Goal: Task Accomplishment & Management: Complete application form

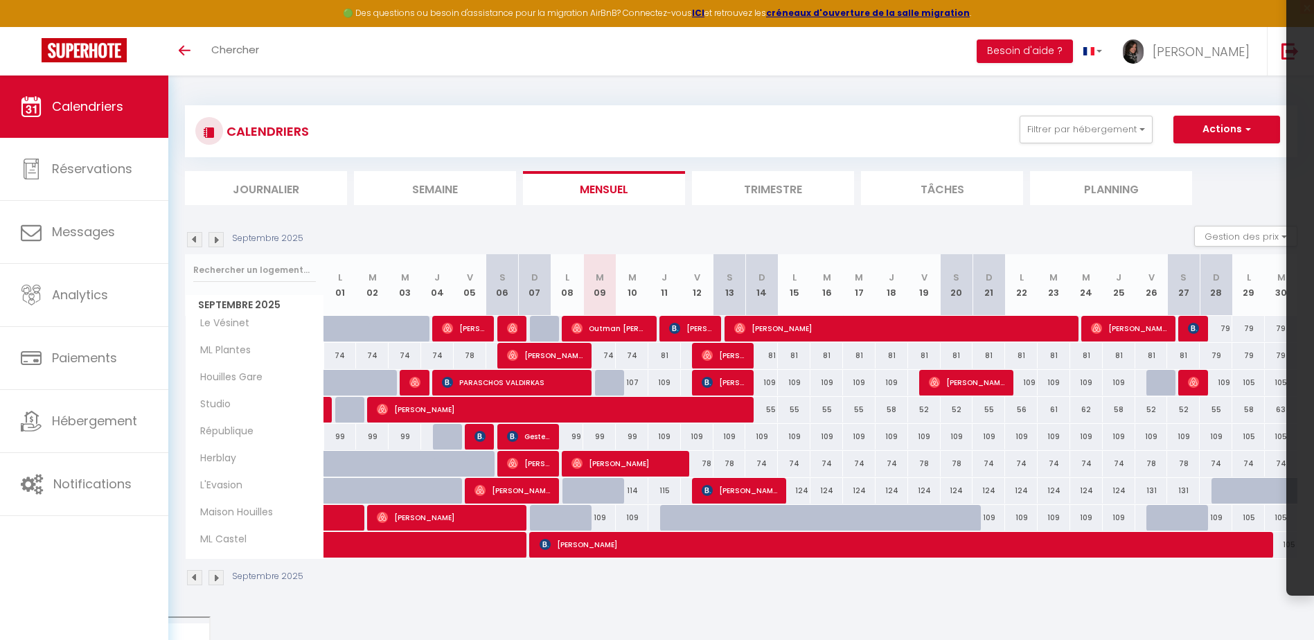
click at [648, 330] on div at bounding box center [640, 329] width 33 height 26
click at [622, 330] on span "Outman [PERSON_NAME]" at bounding box center [609, 328] width 76 height 26
select select "OK"
select select "0"
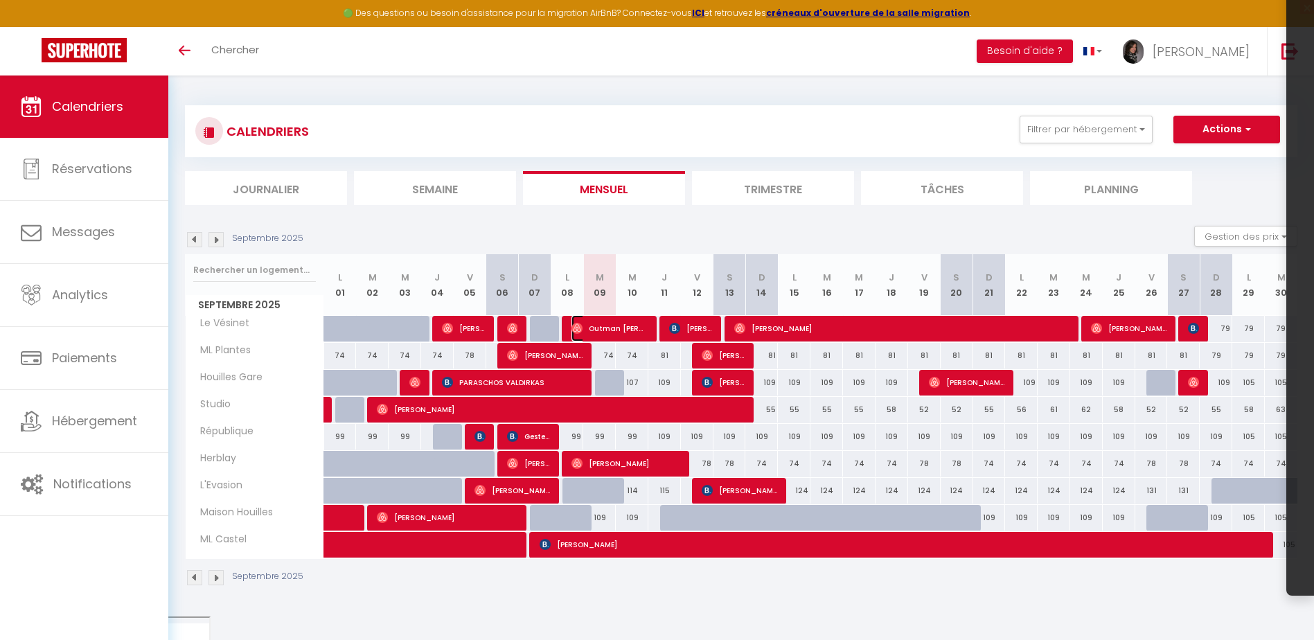
select select "0"
select select "1"
select select
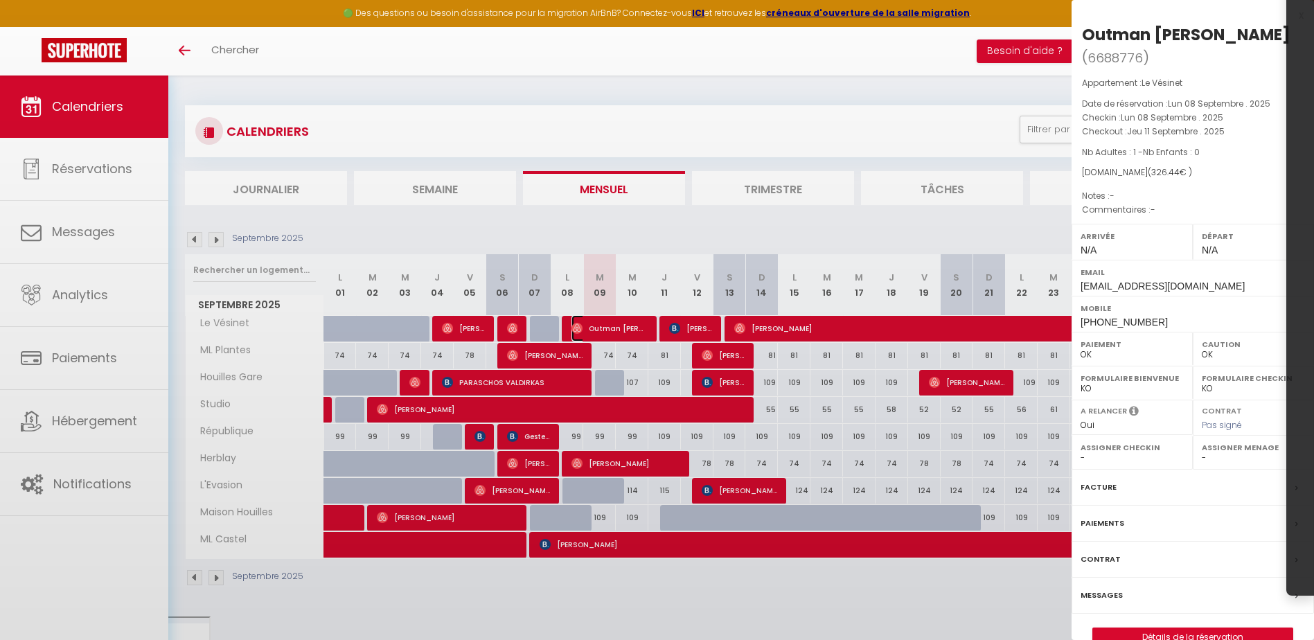
select select "36446"
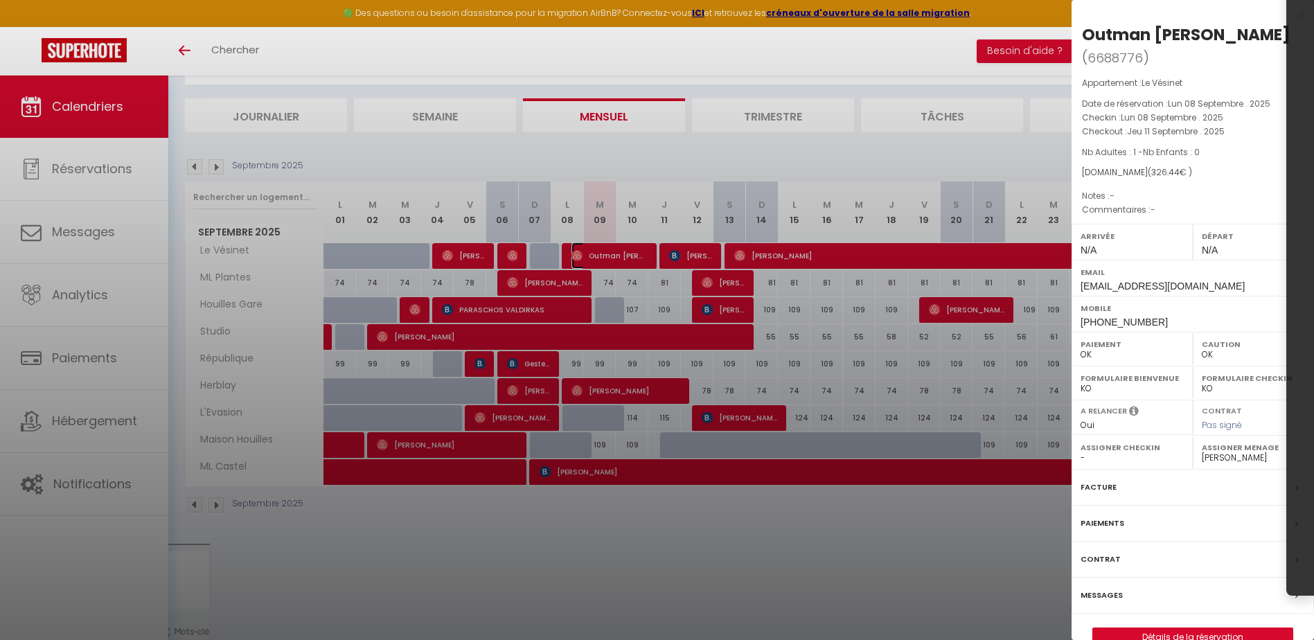
scroll to position [75, 0]
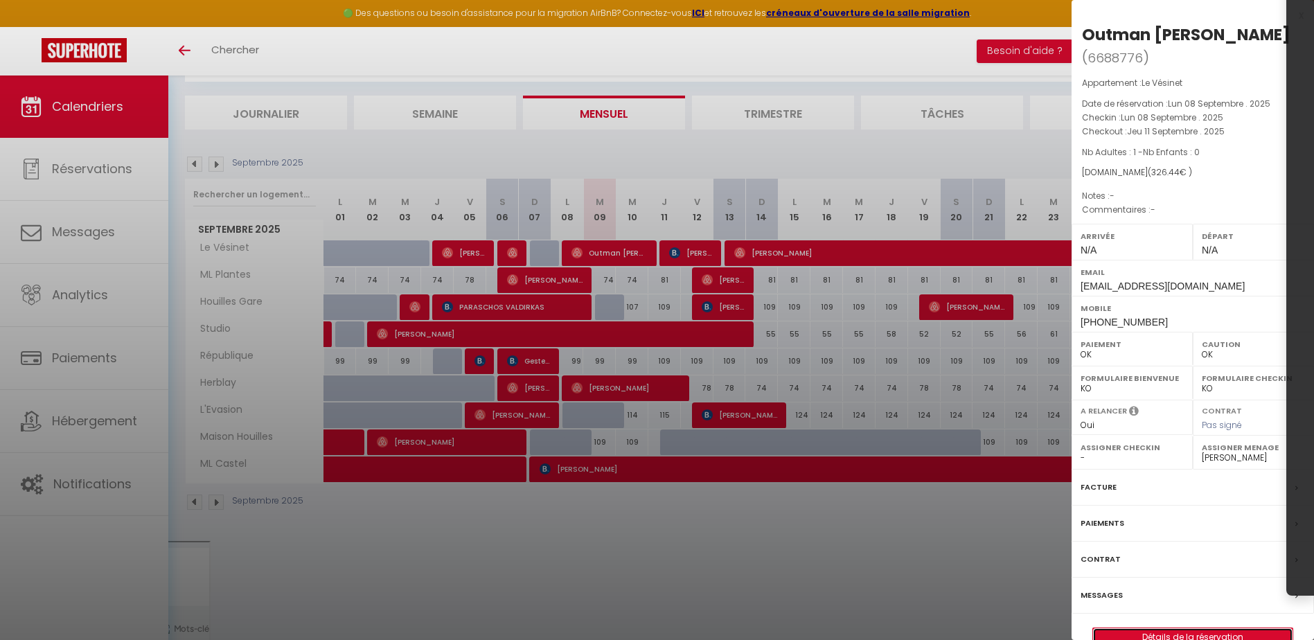
click at [1169, 636] on link "Détails de la réservation" at bounding box center [1192, 637] width 199 height 18
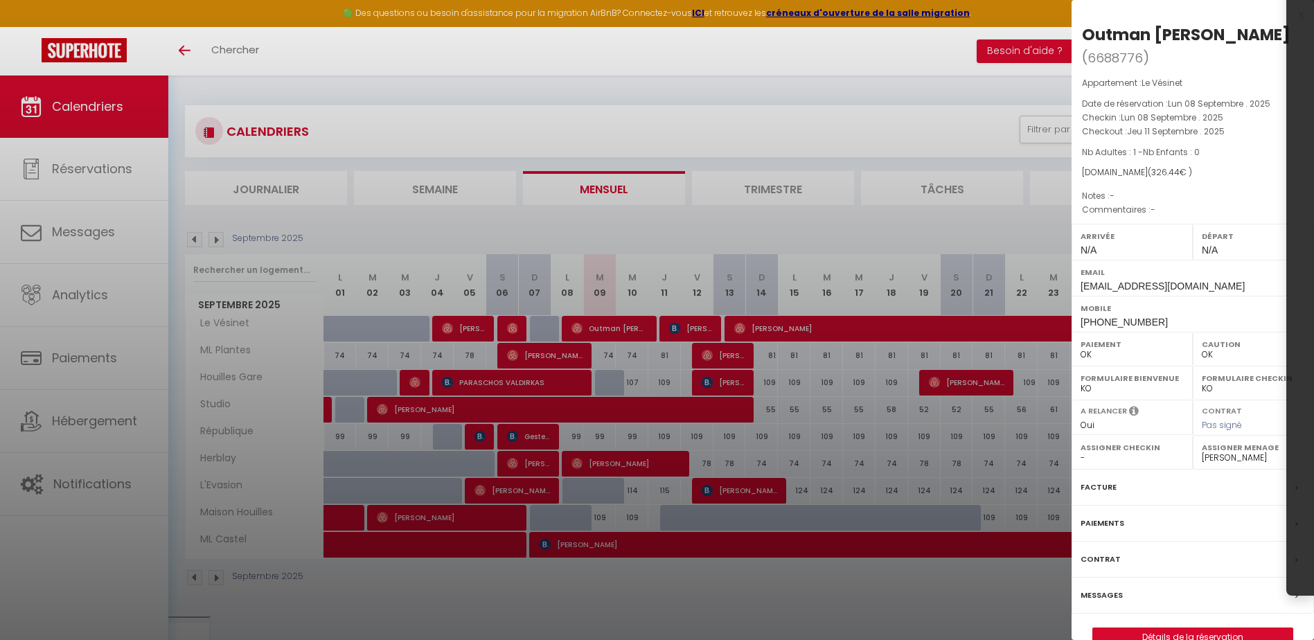
select select
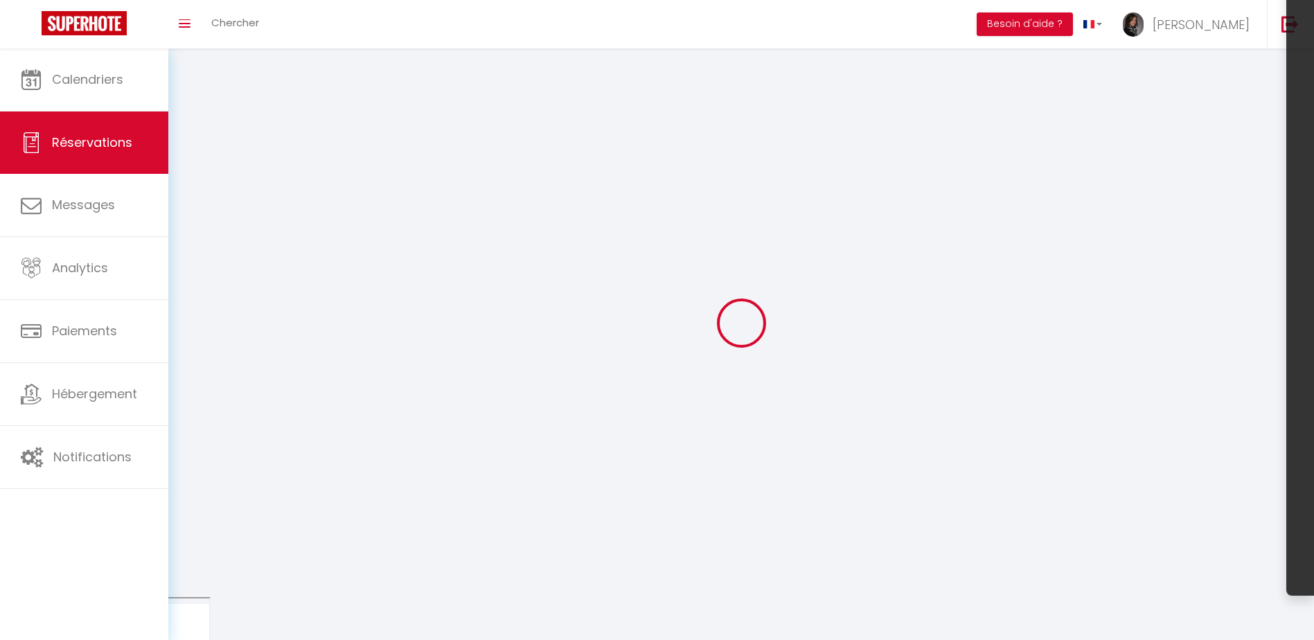
select select
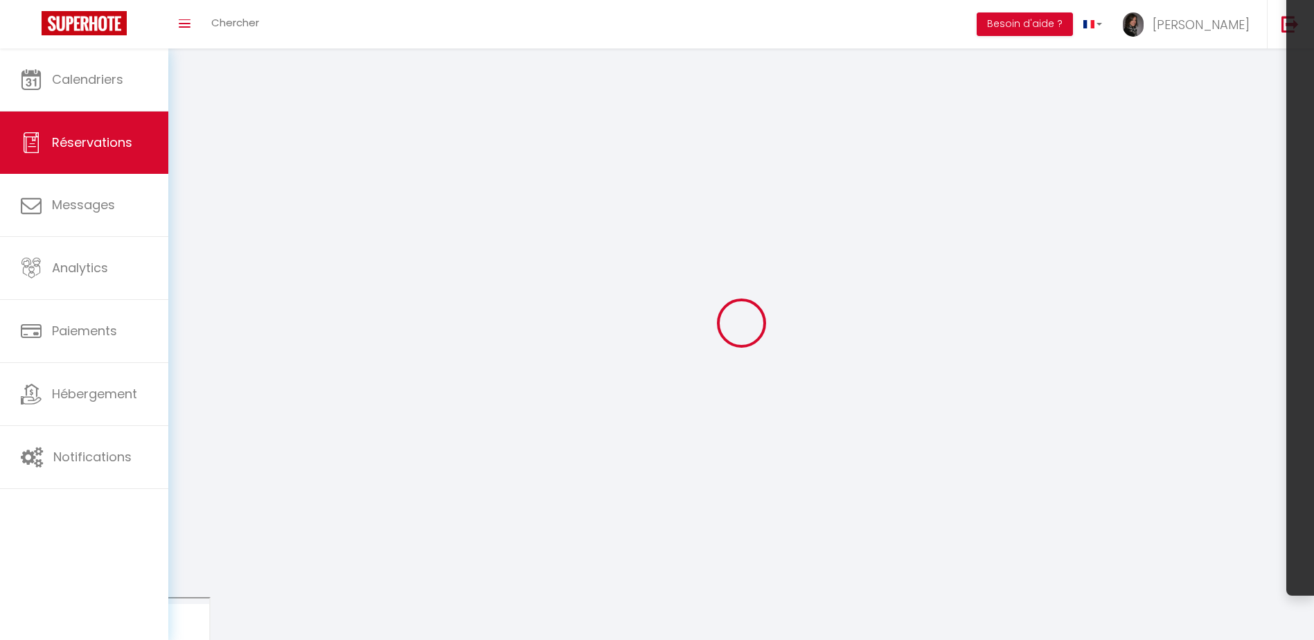
select select
checkbox input "false"
select select
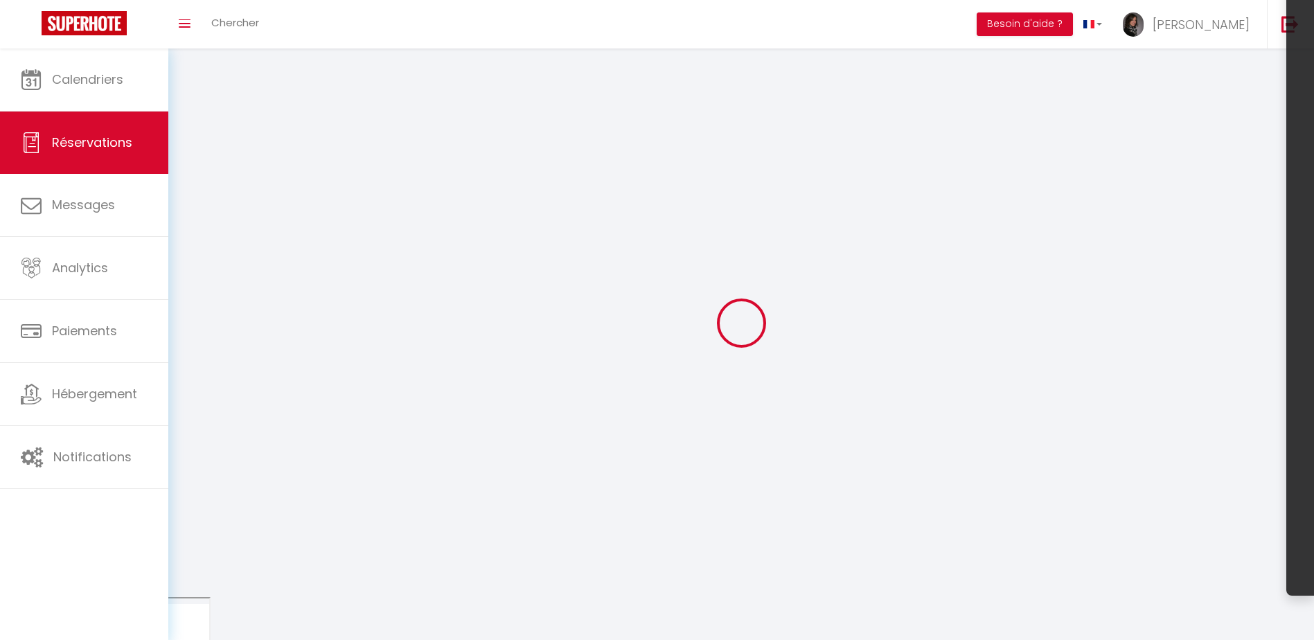
select select
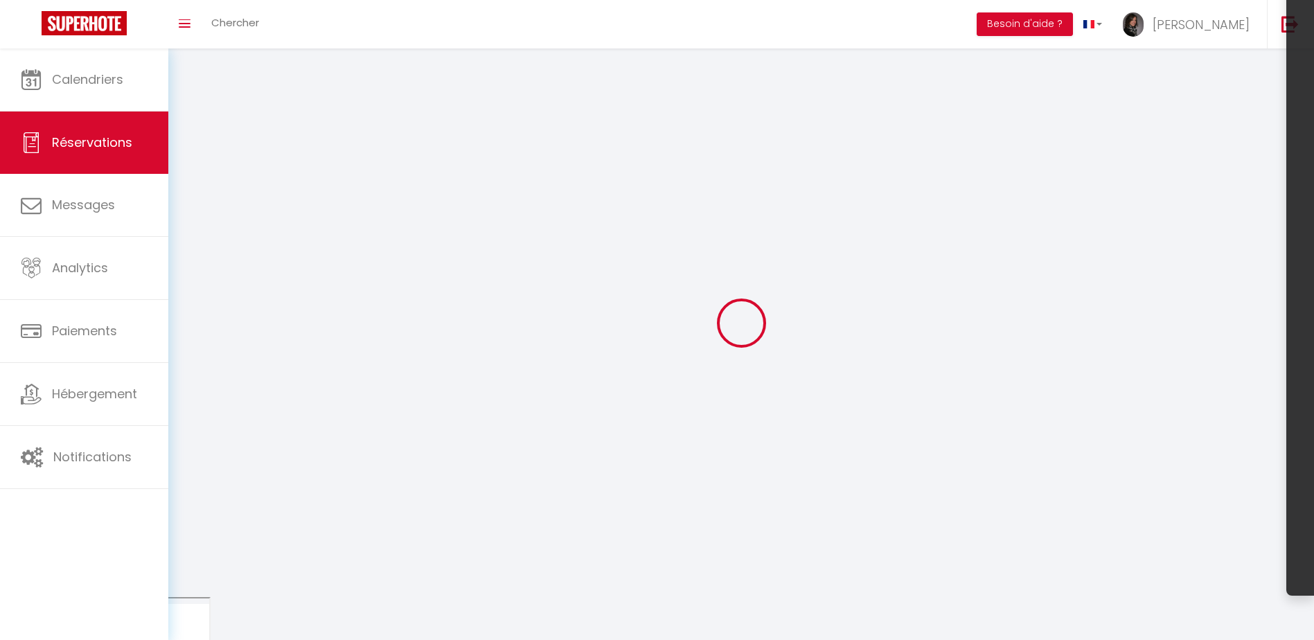
select select
checkbox input "false"
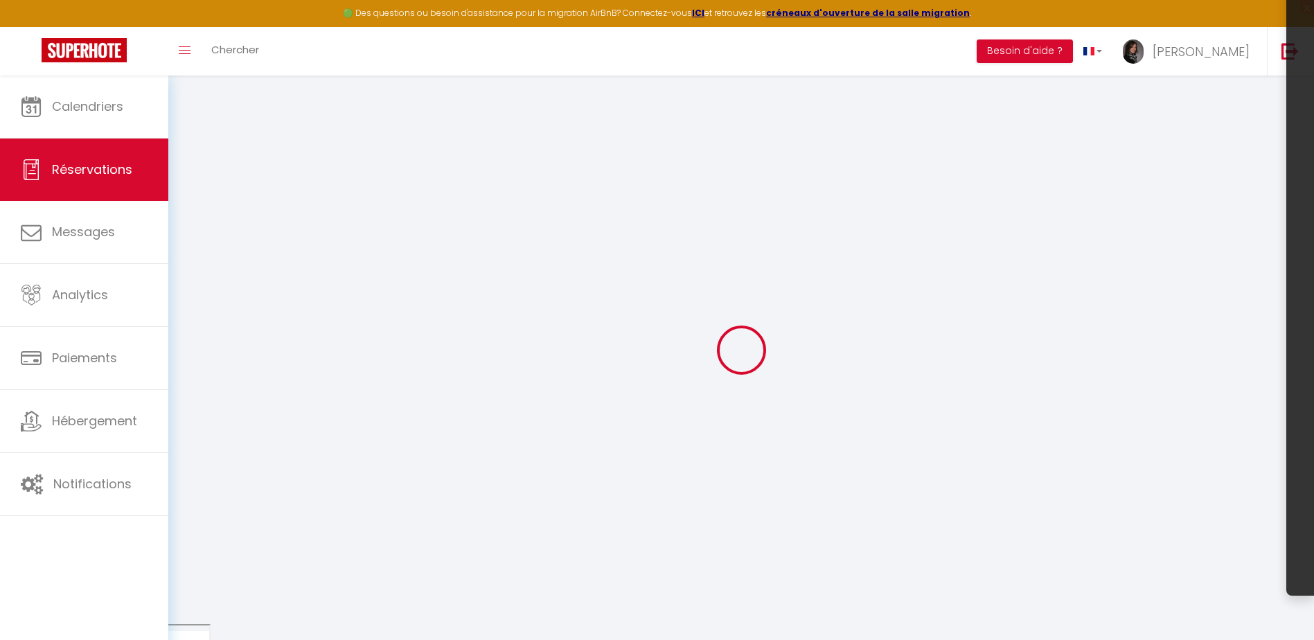
select select
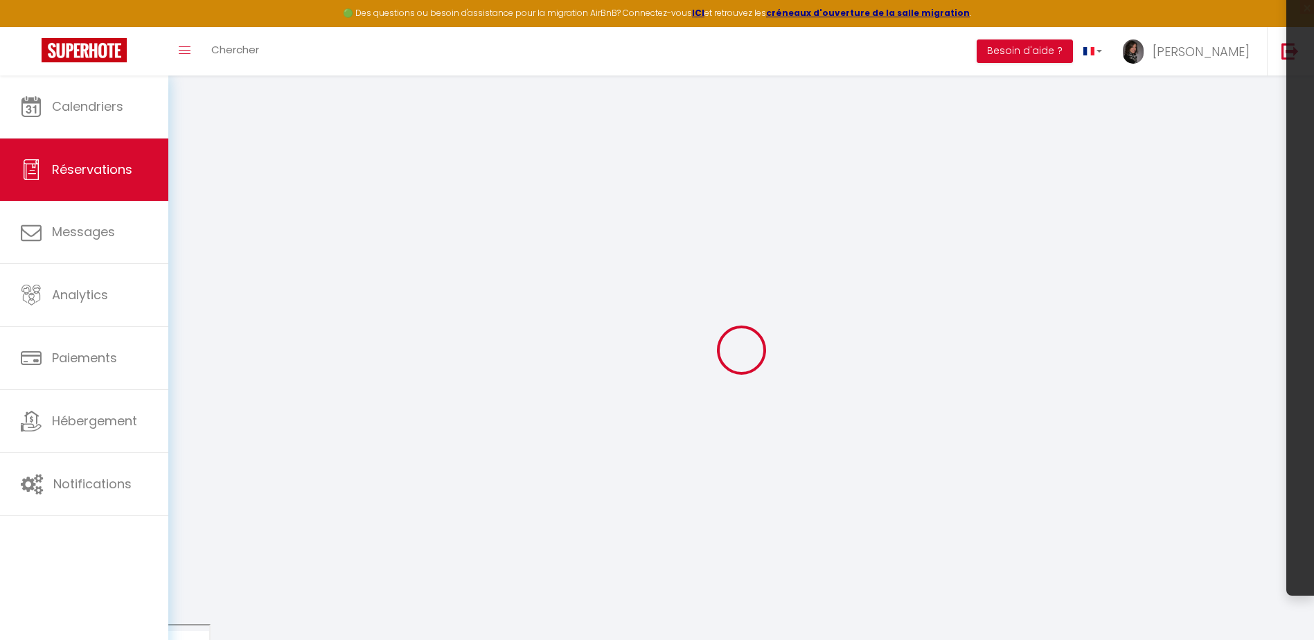
select select
checkbox input "false"
select select
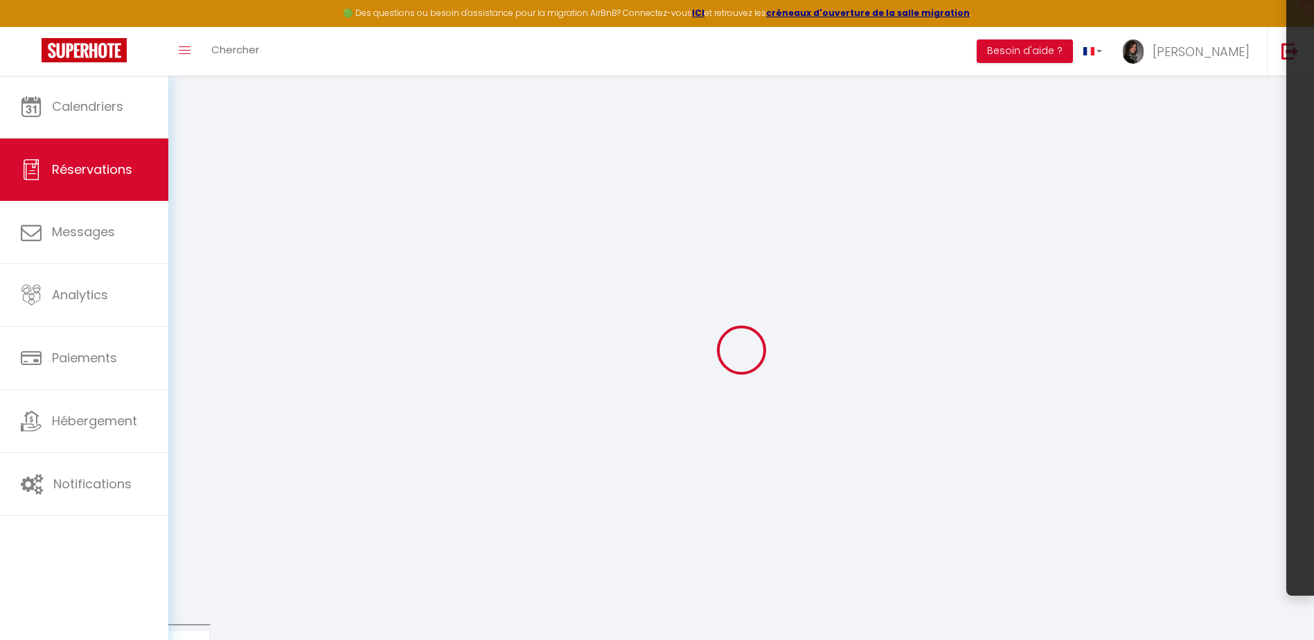
select select
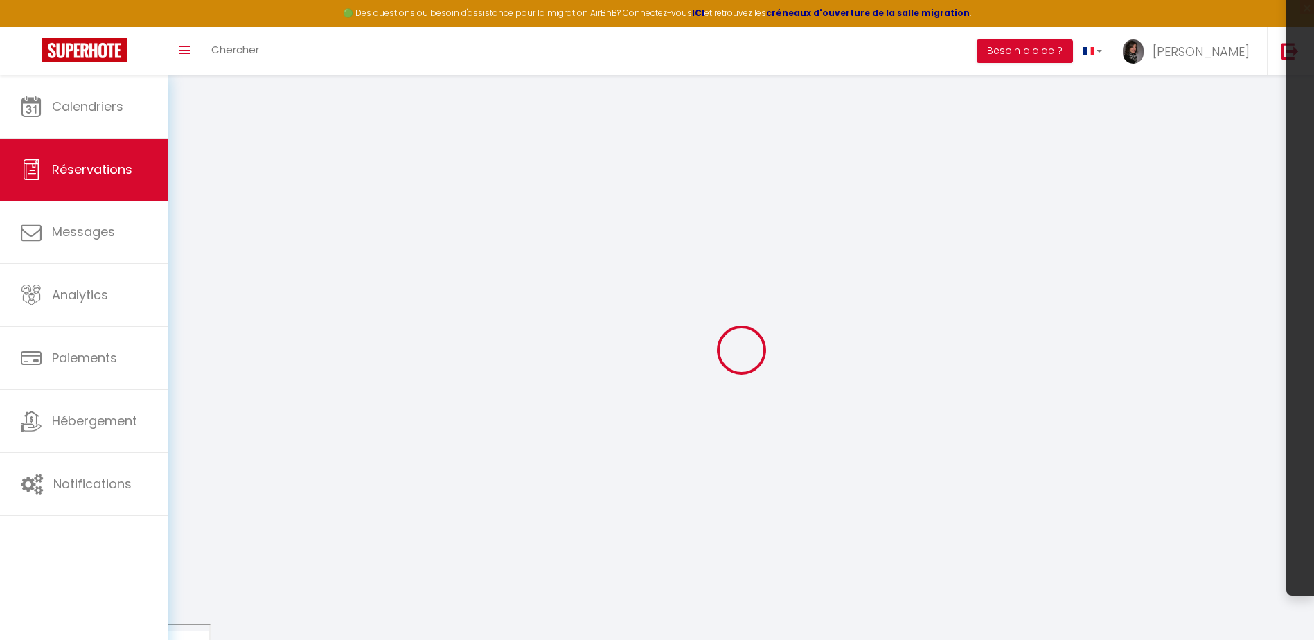
checkbox input "false"
type input "Outman"
type input "[PERSON_NAME]"
type input "[EMAIL_ADDRESS][DOMAIN_NAME]"
type input "[PHONE_NUMBER]"
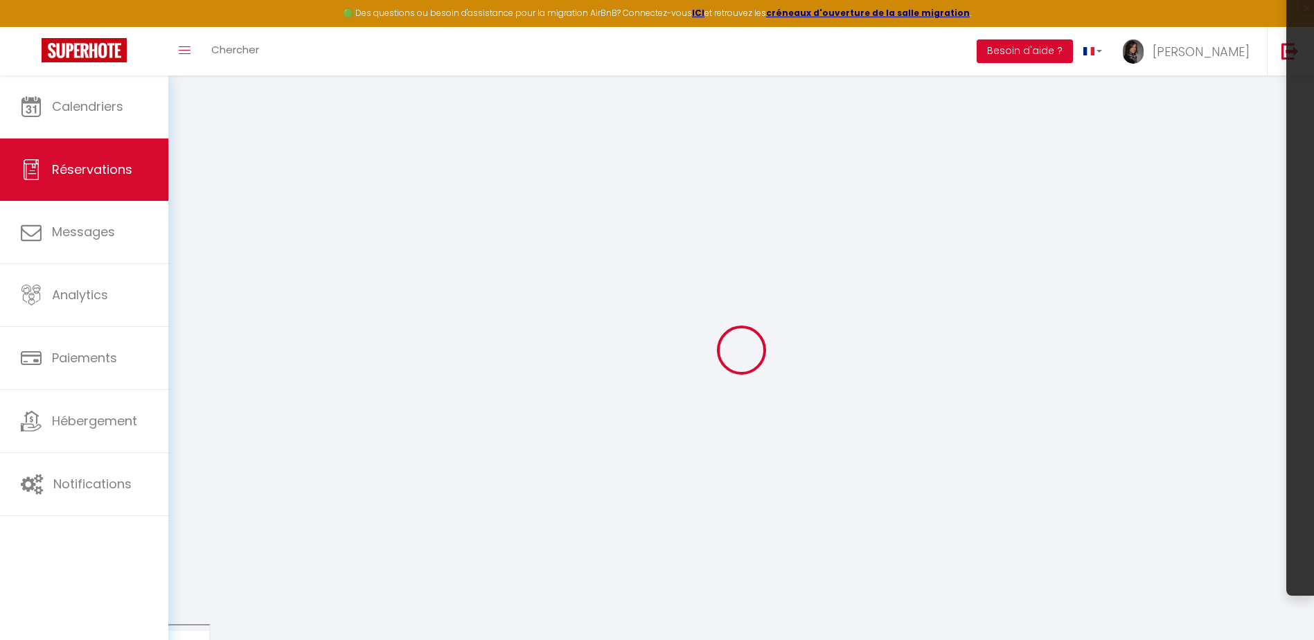
select select
type input "54.18"
select select "67157"
select select "1"
select select
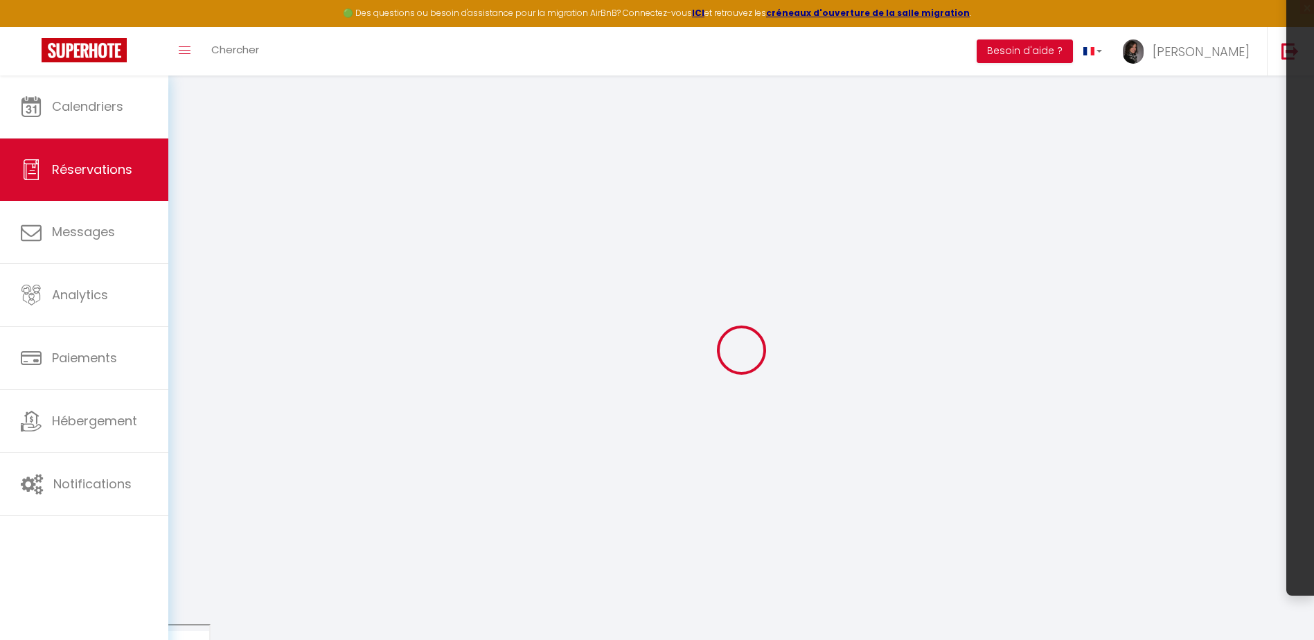
select select
type input "1"
select select "12"
select select
type input "261"
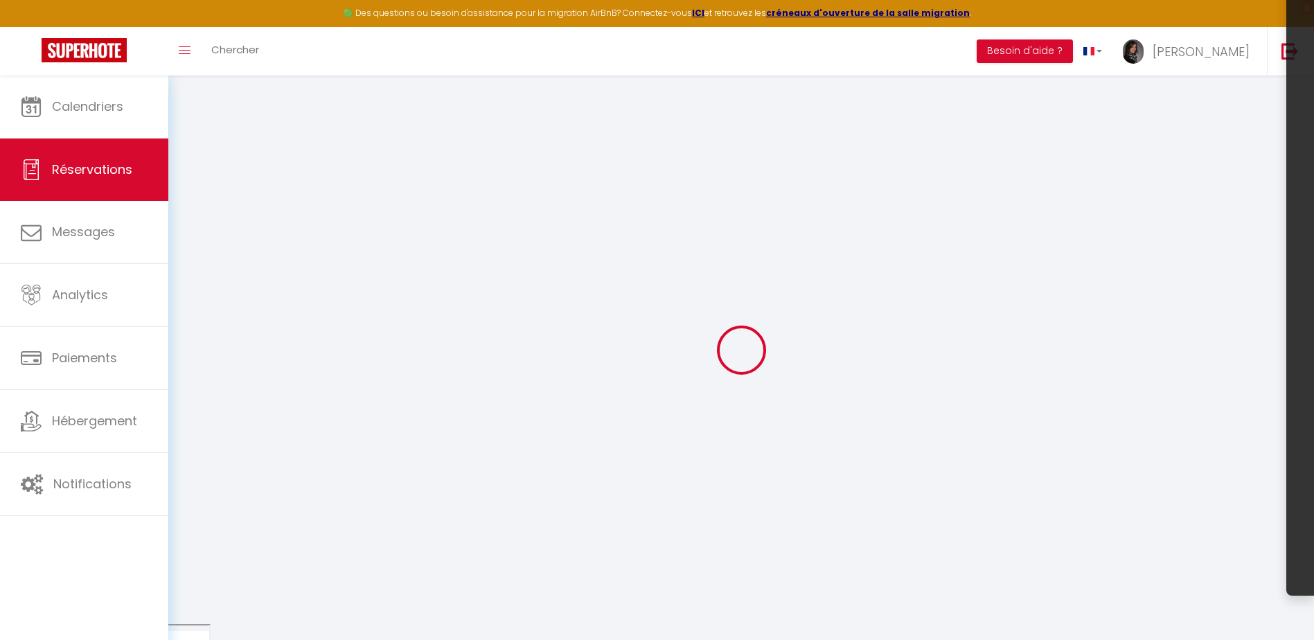
checkbox input "false"
type input "0"
select select "1"
type input "40"
type input "0"
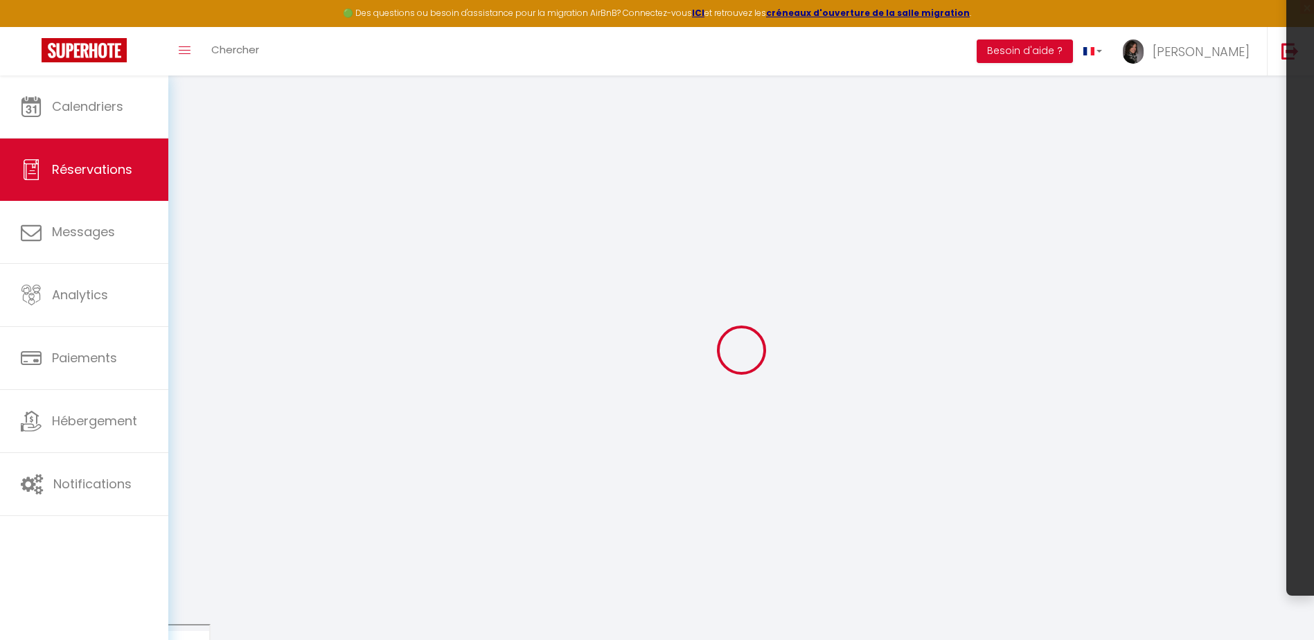
type input "0"
select select
select select "15"
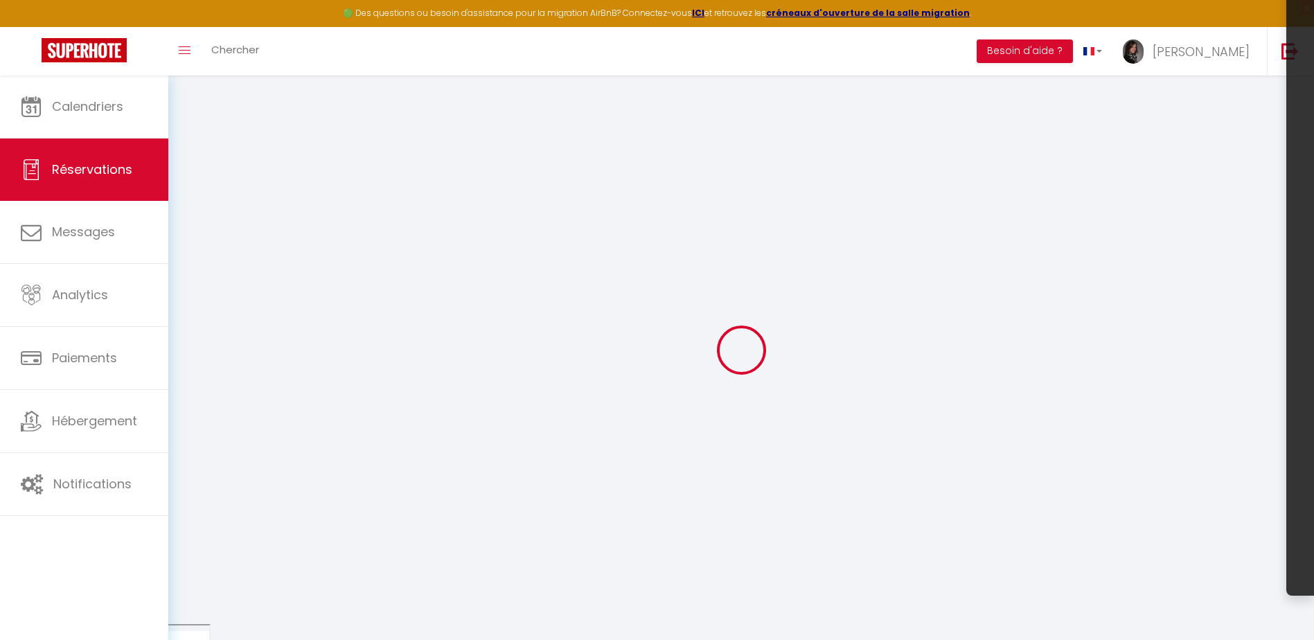
checkbox input "false"
select select
checkbox input "false"
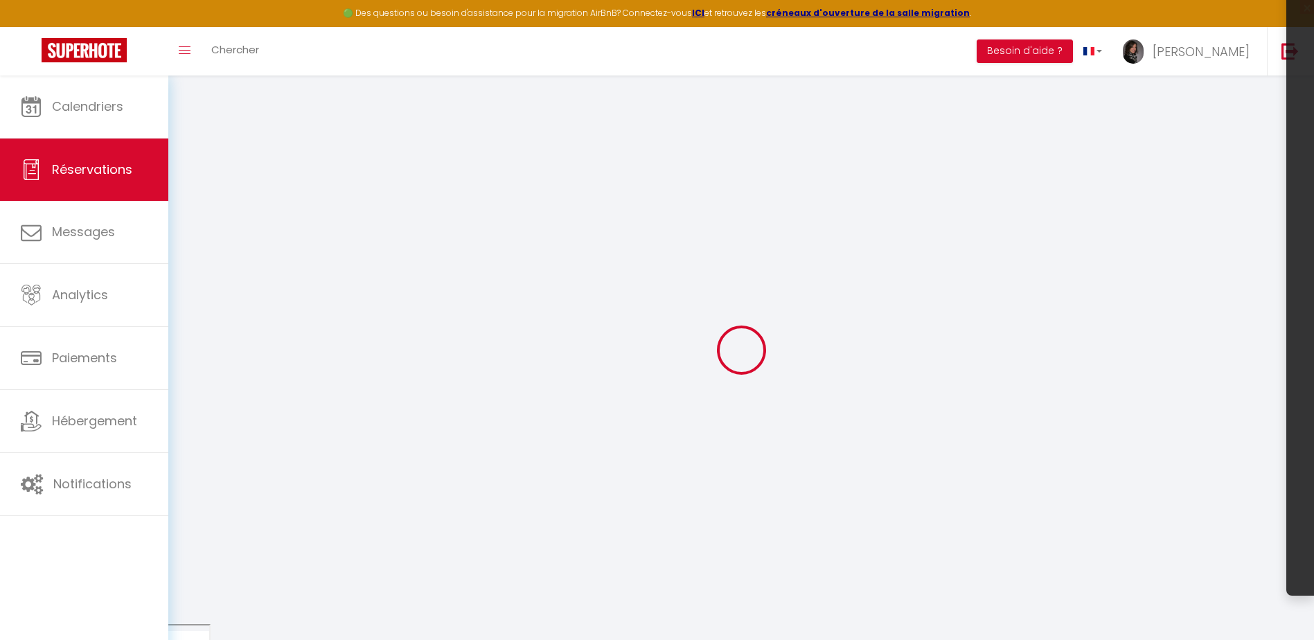
select select
checkbox input "false"
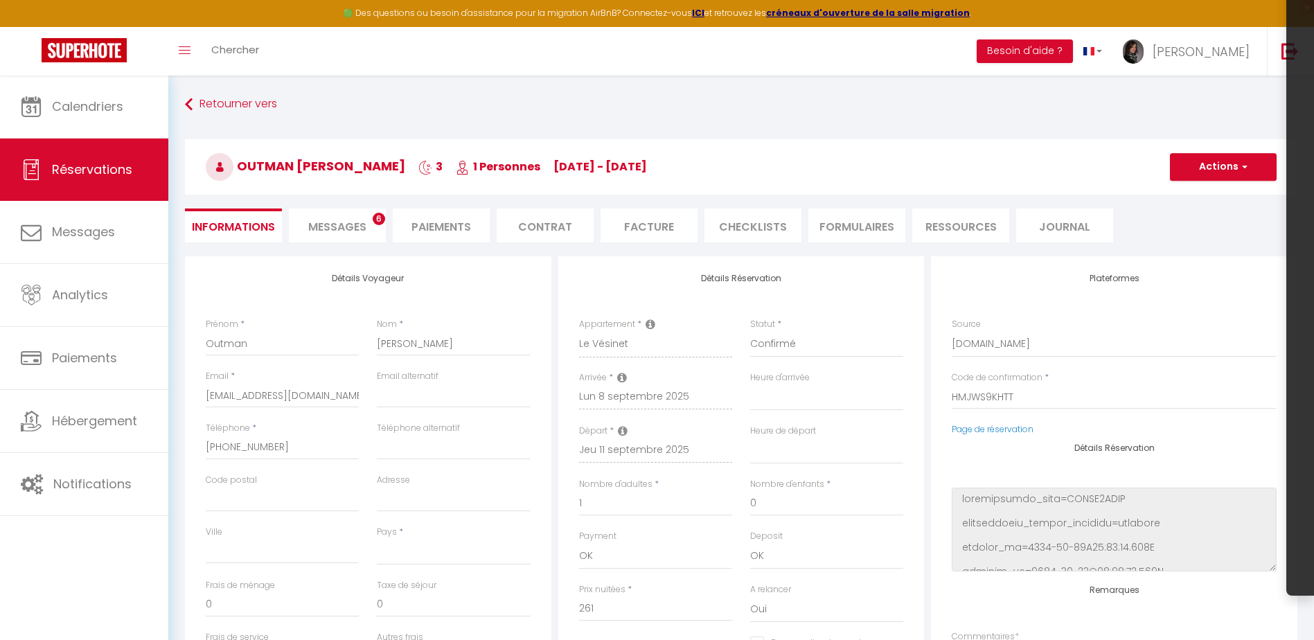
select select
type input "40"
type input "25.44"
select select
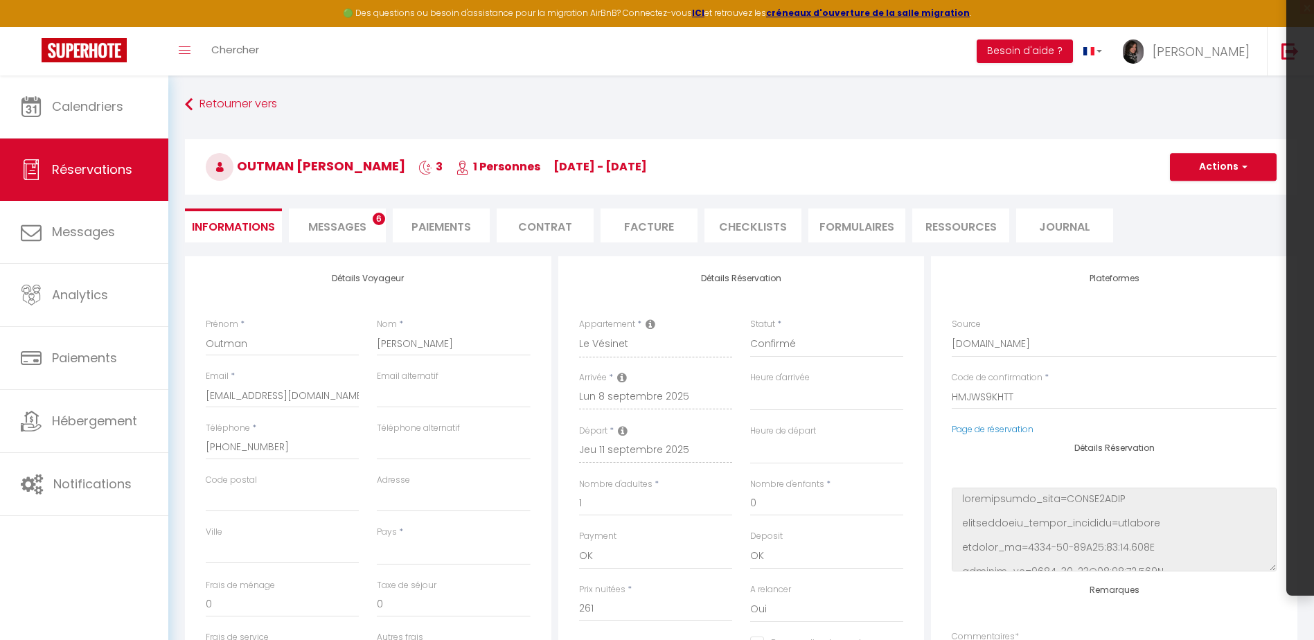
checkbox input "false"
select select
checkbox input "false"
select select
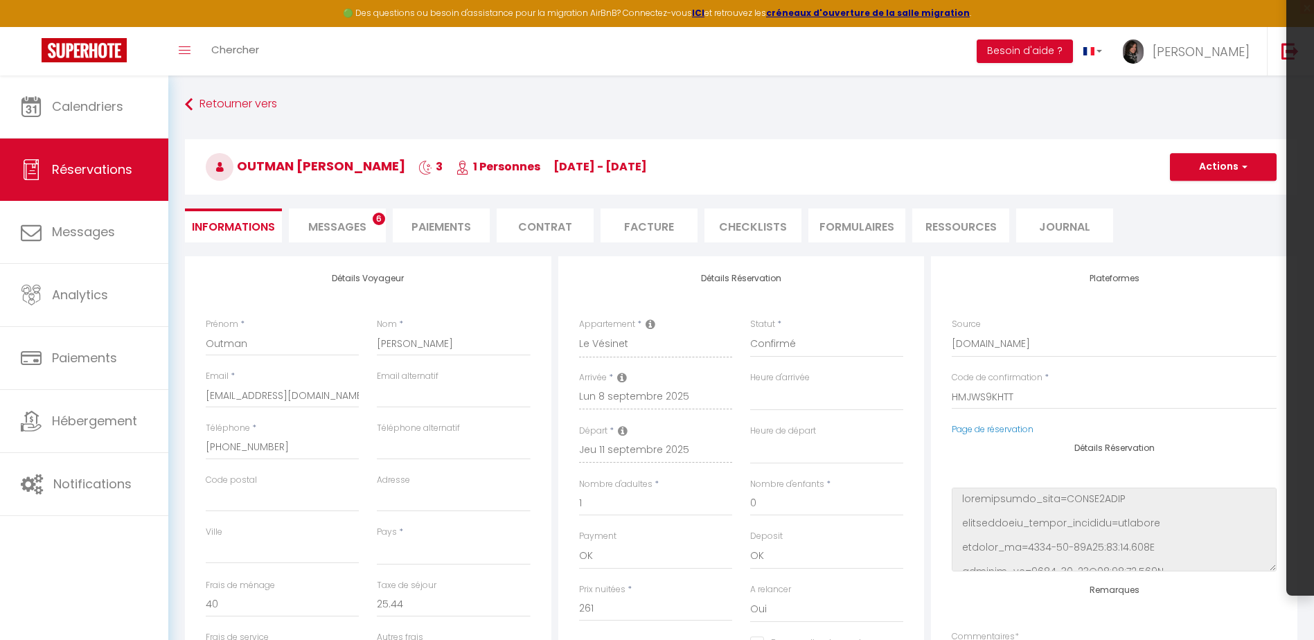
scroll to position [277, 0]
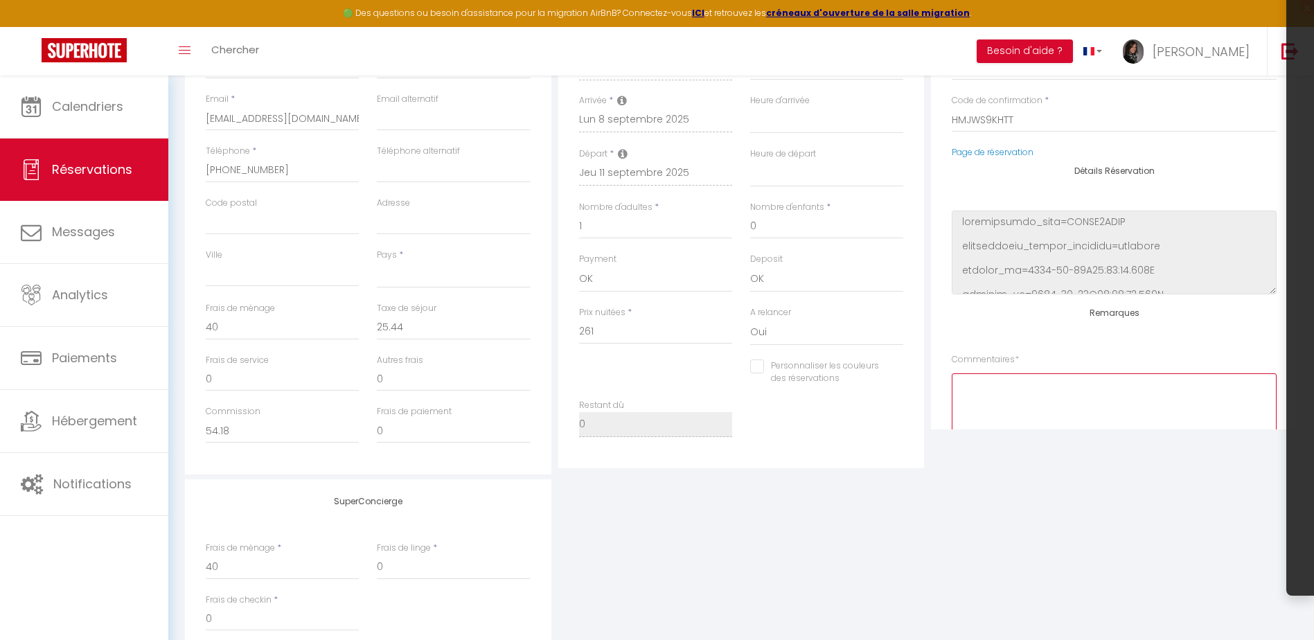
click at [1020, 391] on textarea at bounding box center [1113, 415] width 325 height 84
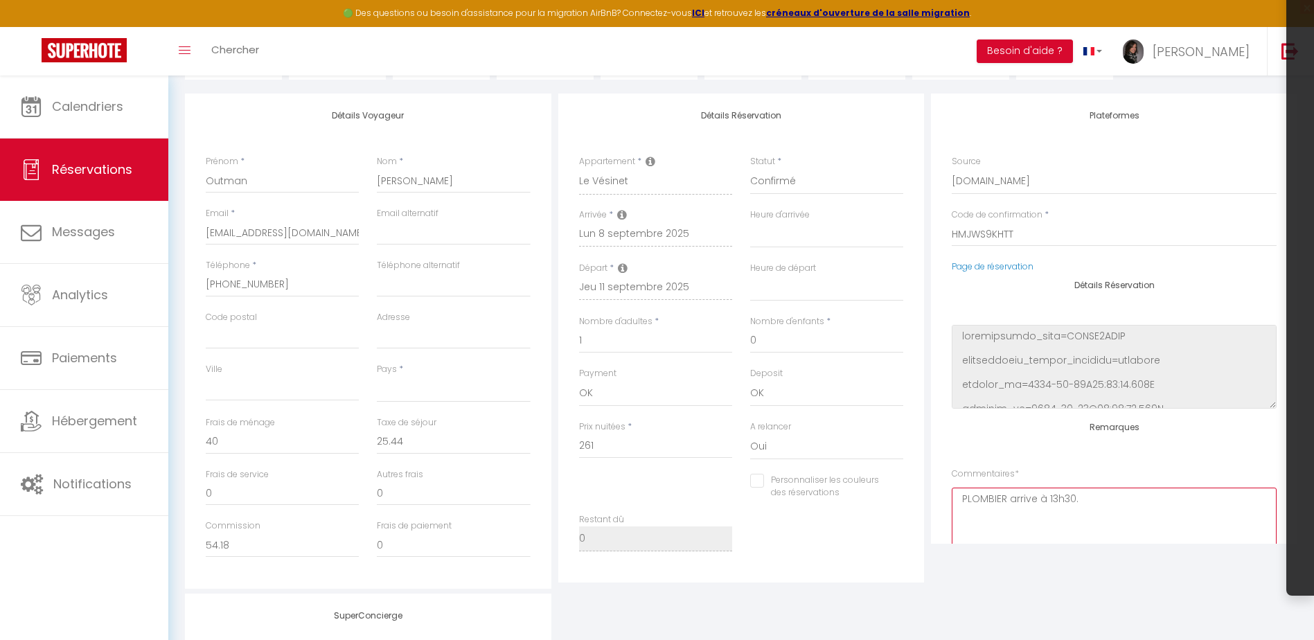
scroll to position [69, 0]
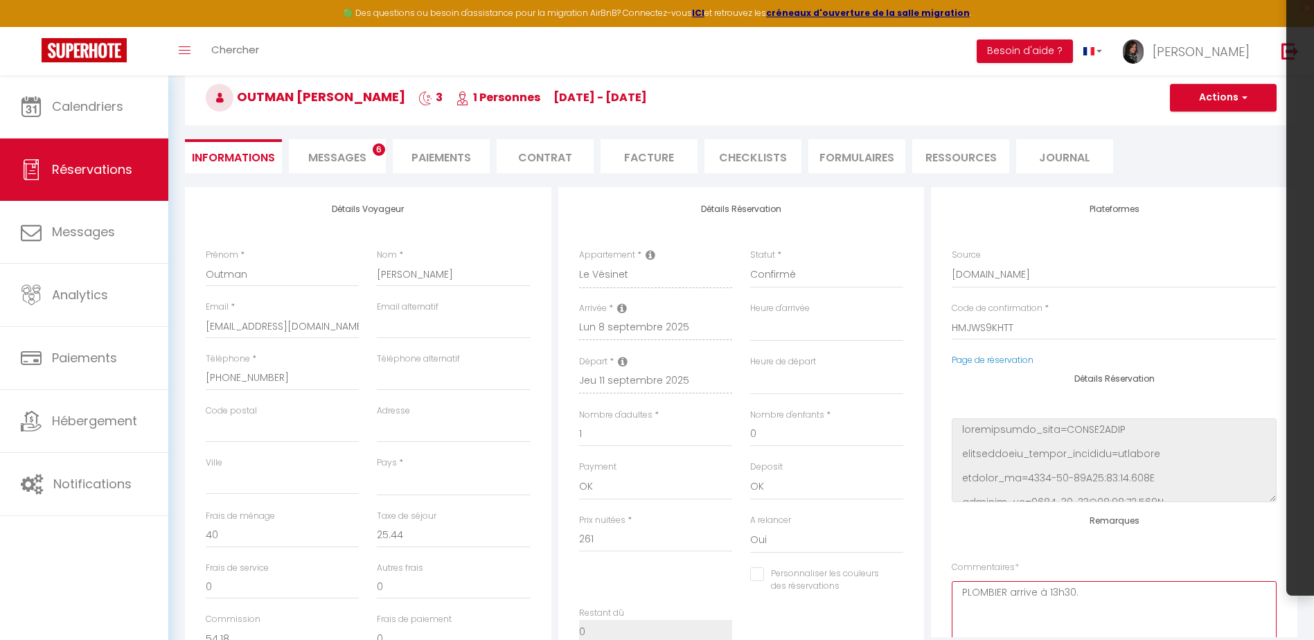
type textarea "PLOMBIER arrive à 13h30."
click at [1227, 96] on button "Actions" at bounding box center [1223, 98] width 107 height 28
click at [1200, 123] on link "Enregistrer" at bounding box center [1208, 128] width 109 height 18
